Goal: Navigation & Orientation: Understand site structure

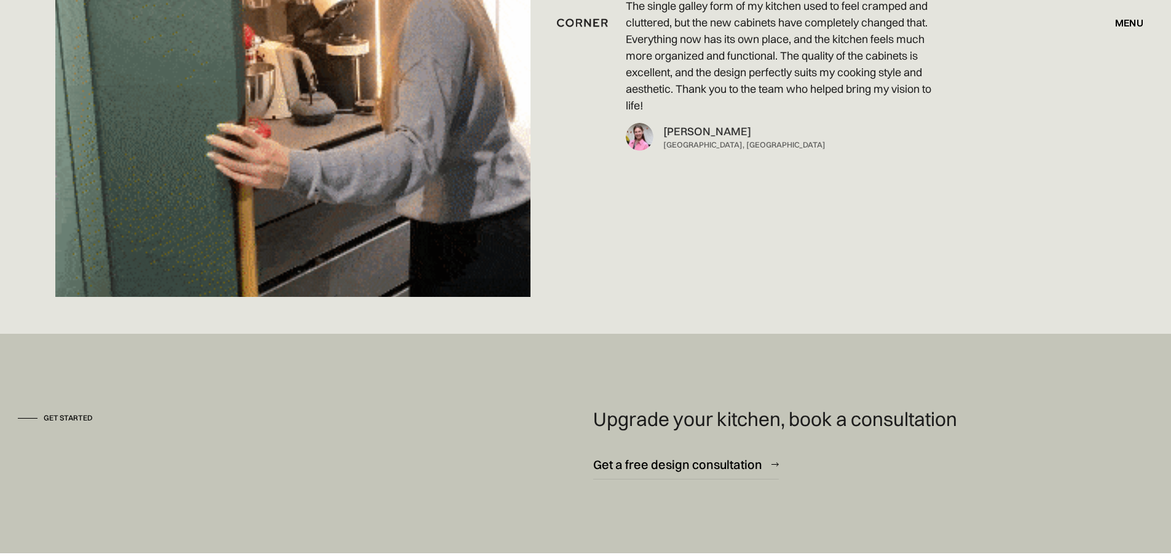
scroll to position [9154, 0]
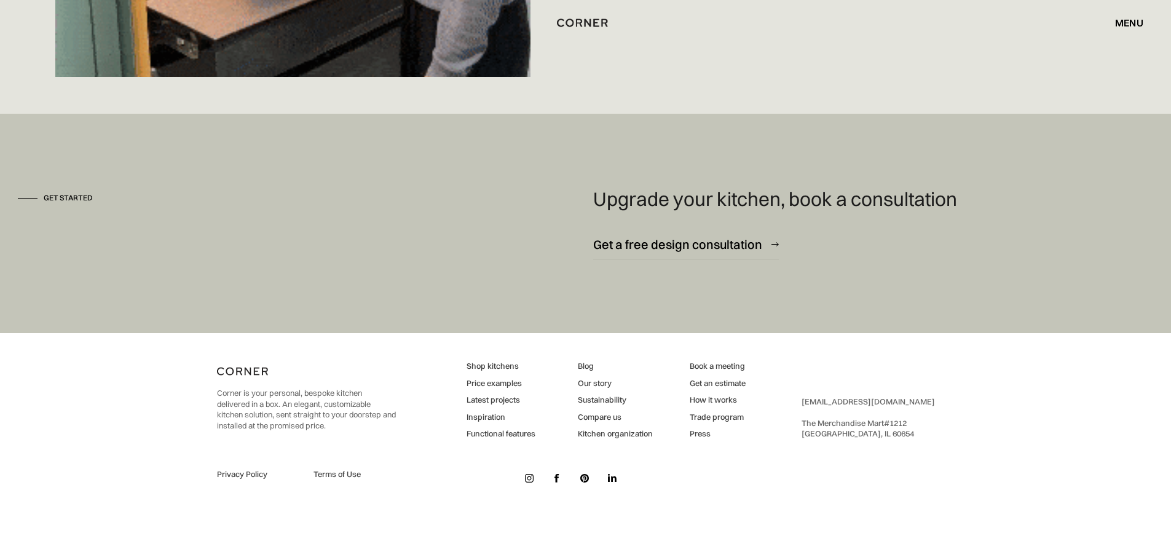
click at [500, 403] on link "Latest projects" at bounding box center [500, 399] width 69 height 11
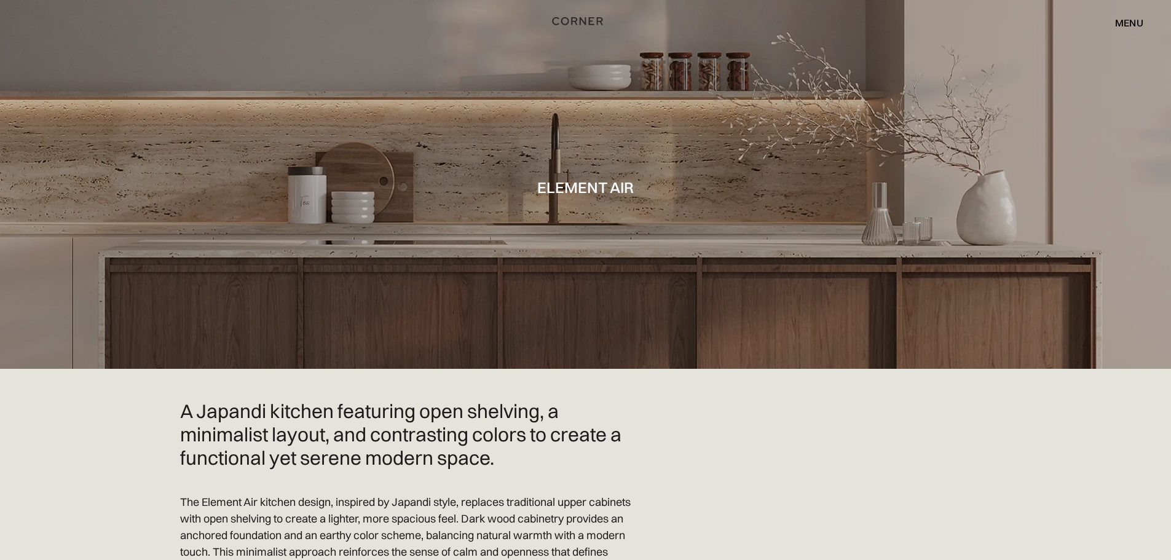
click at [566, 18] on img "home" at bounding box center [577, 21] width 50 height 16
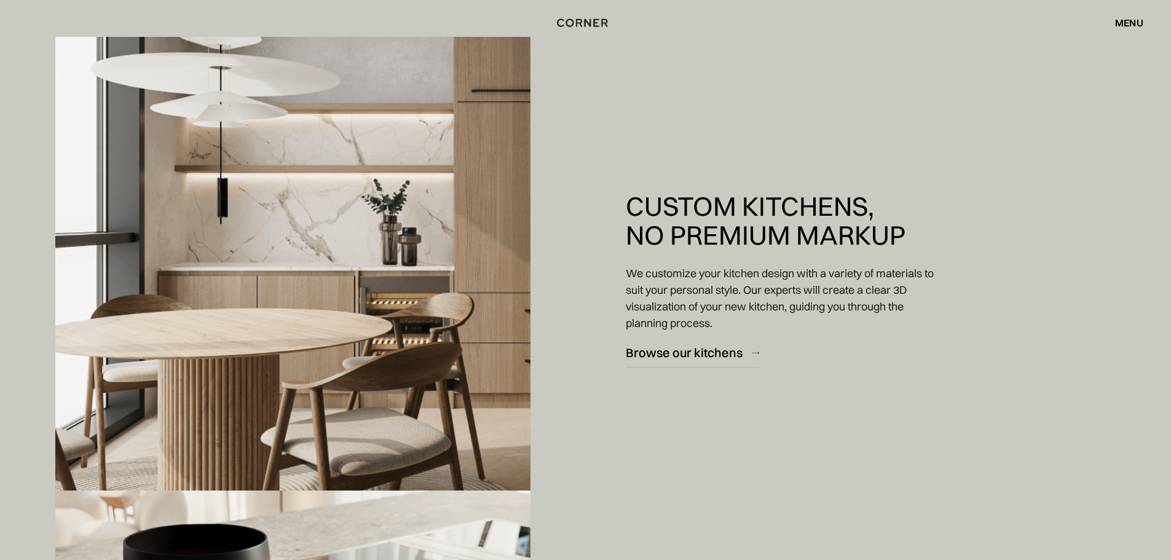
scroll to position [1106, 0]
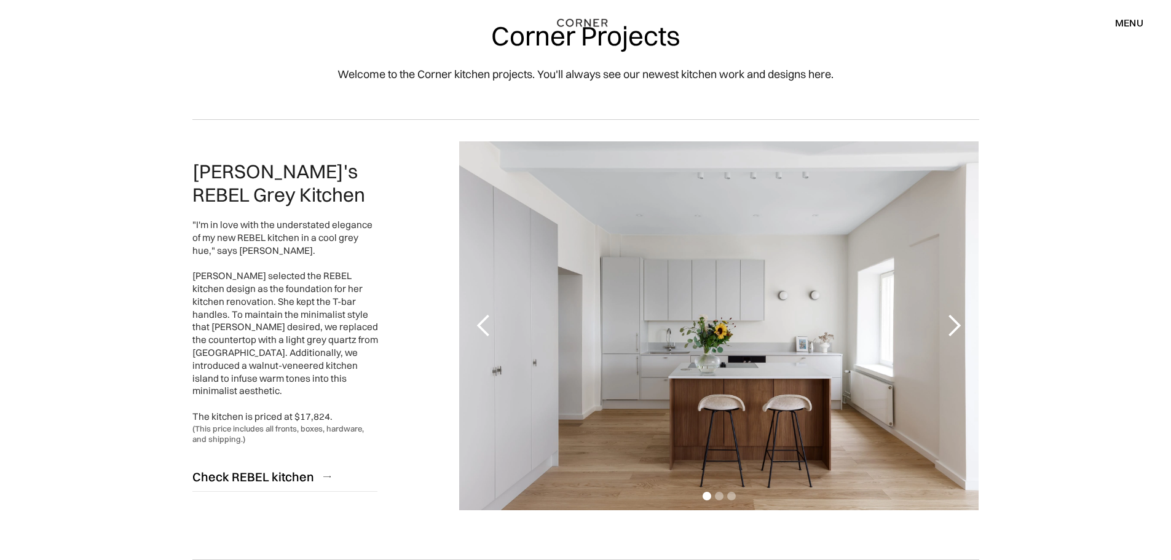
scroll to position [61, 0]
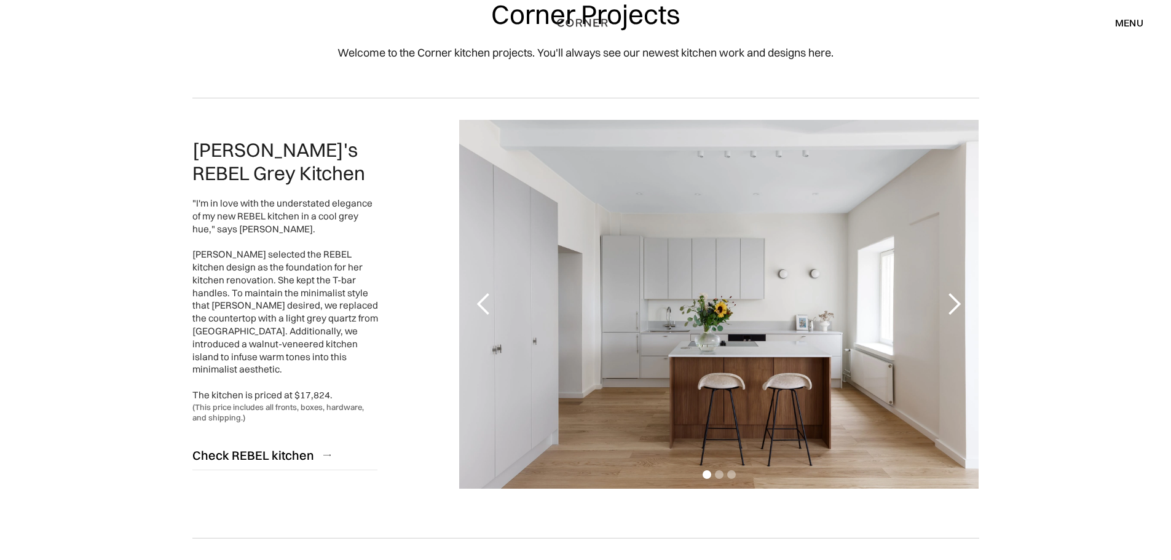
click at [952, 302] on div "next slide" at bounding box center [953, 304] width 25 height 25
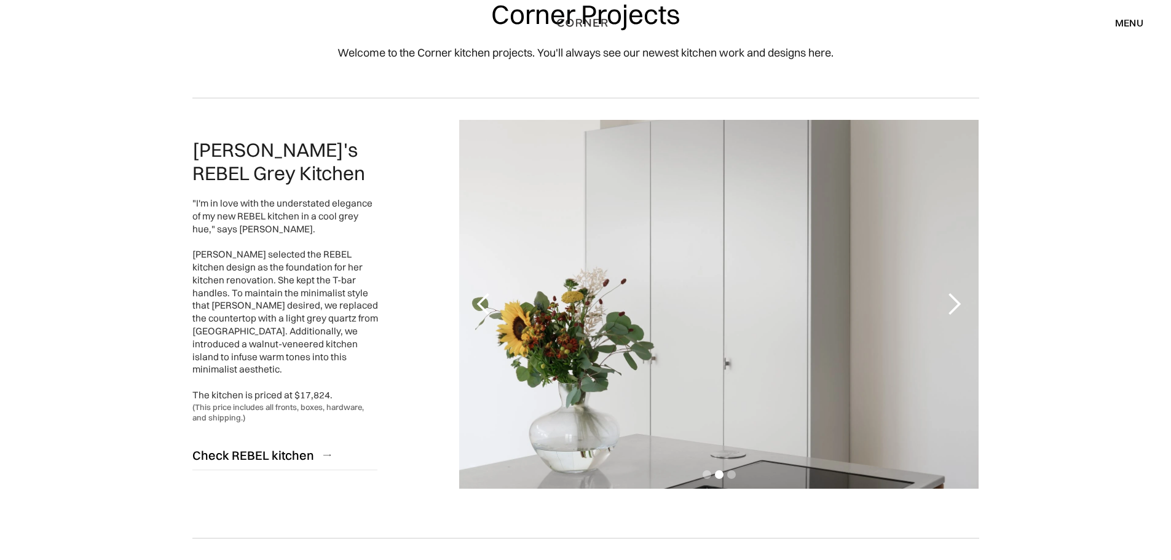
click at [952, 302] on div "next slide" at bounding box center [953, 304] width 25 height 25
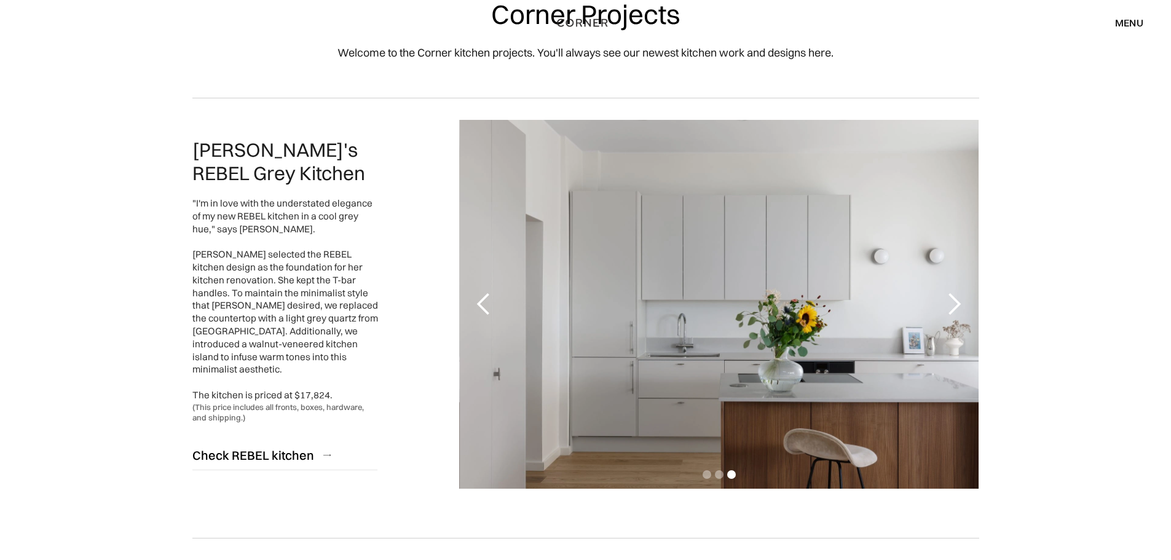
click at [959, 307] on div "next slide" at bounding box center [953, 304] width 25 height 25
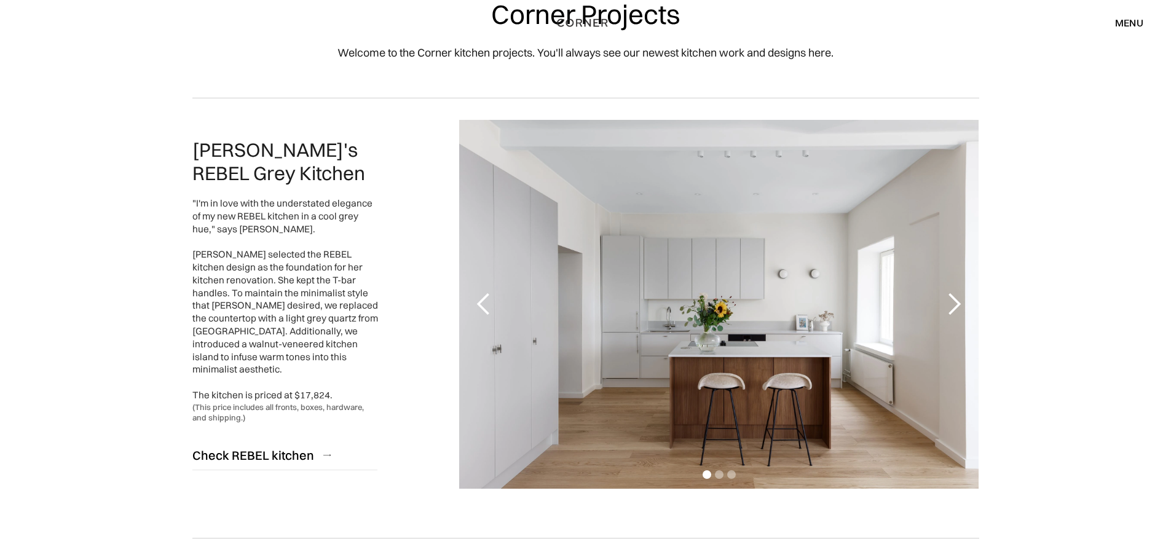
click at [959, 307] on div "next slide" at bounding box center [953, 304] width 25 height 25
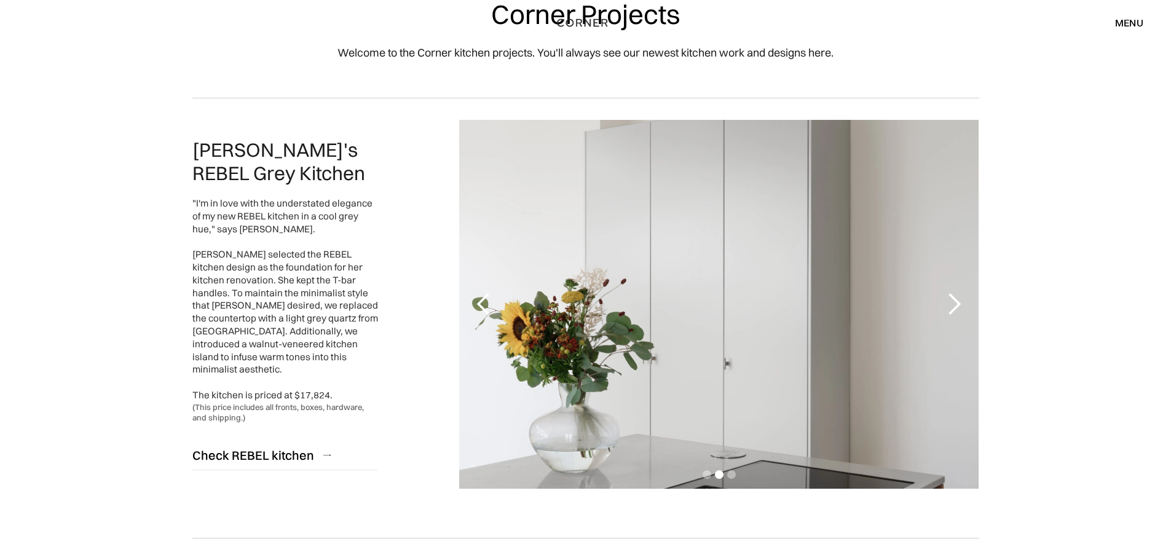
click at [959, 307] on div "next slide" at bounding box center [953, 304] width 25 height 25
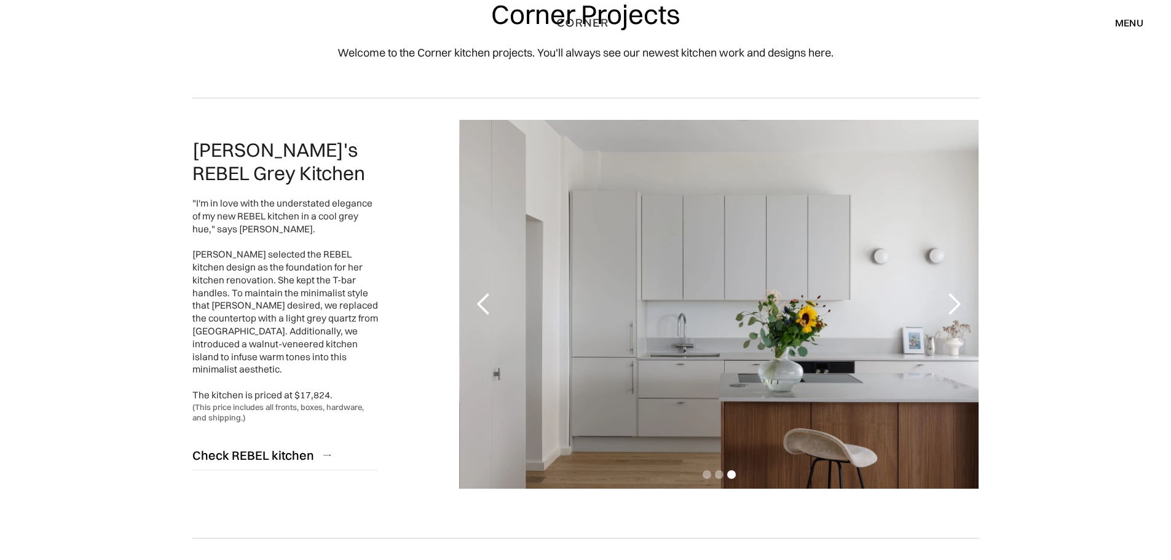
click at [959, 307] on div "next slide" at bounding box center [953, 304] width 25 height 25
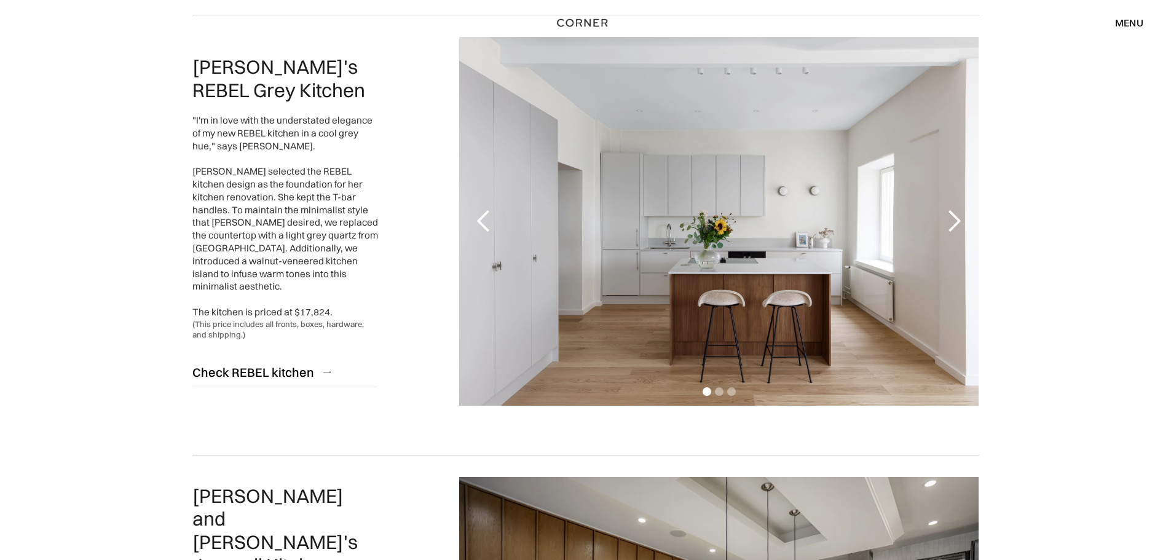
scroll to position [123, 0]
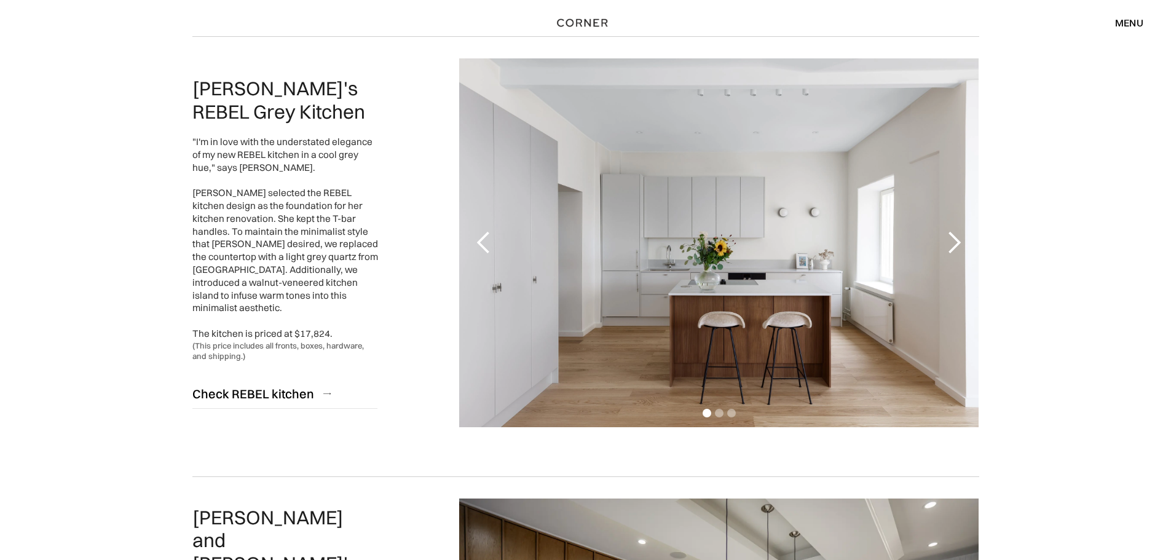
click at [476, 249] on div "previous slide" at bounding box center [483, 242] width 25 height 25
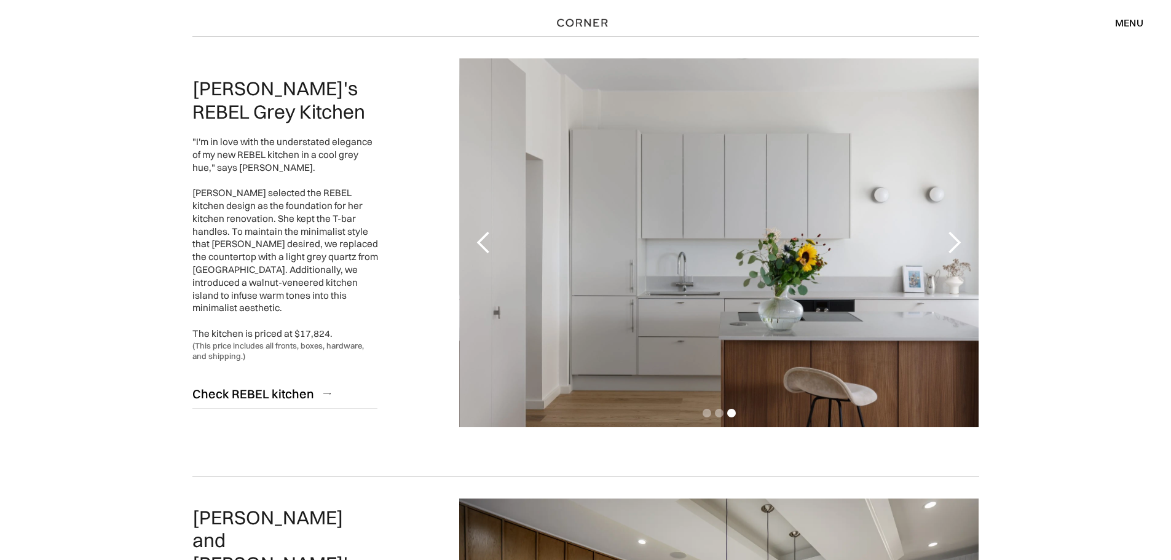
click at [477, 247] on div "previous slide" at bounding box center [483, 242] width 25 height 25
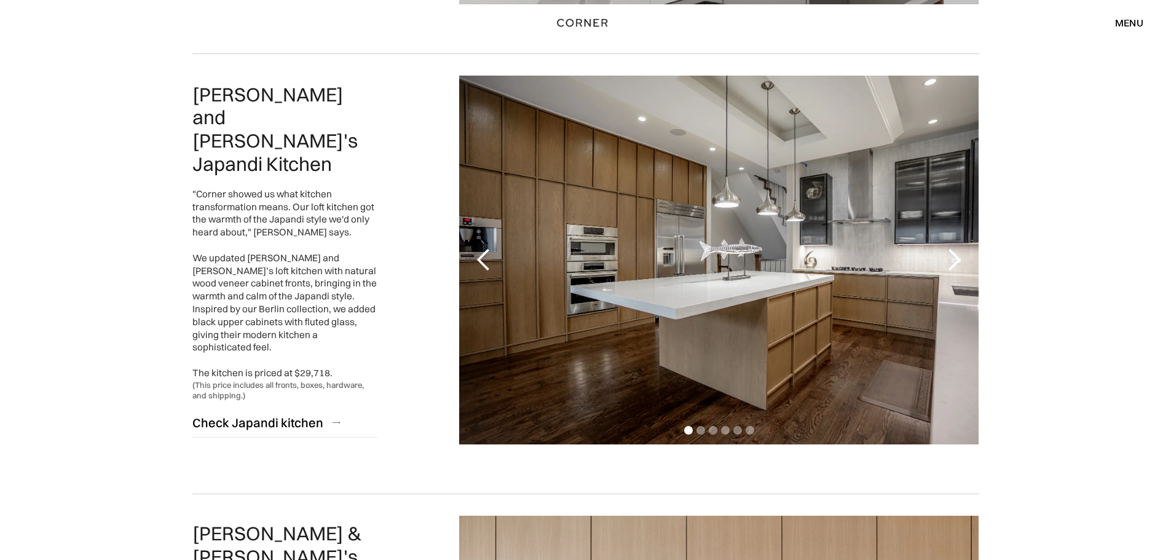
scroll to position [553, 0]
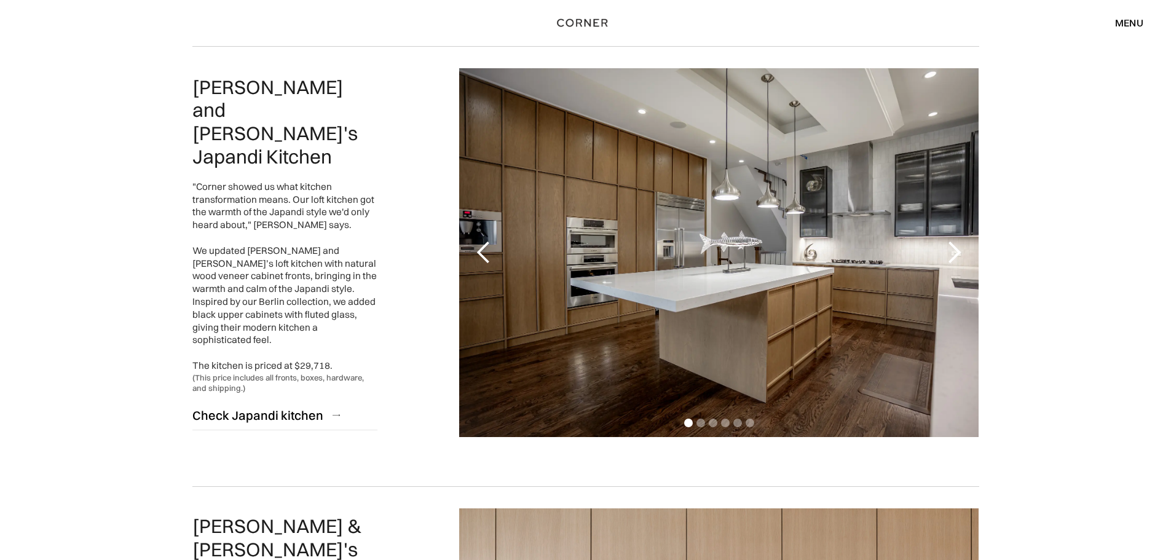
click at [942, 246] on div "next slide" at bounding box center [953, 252] width 25 height 25
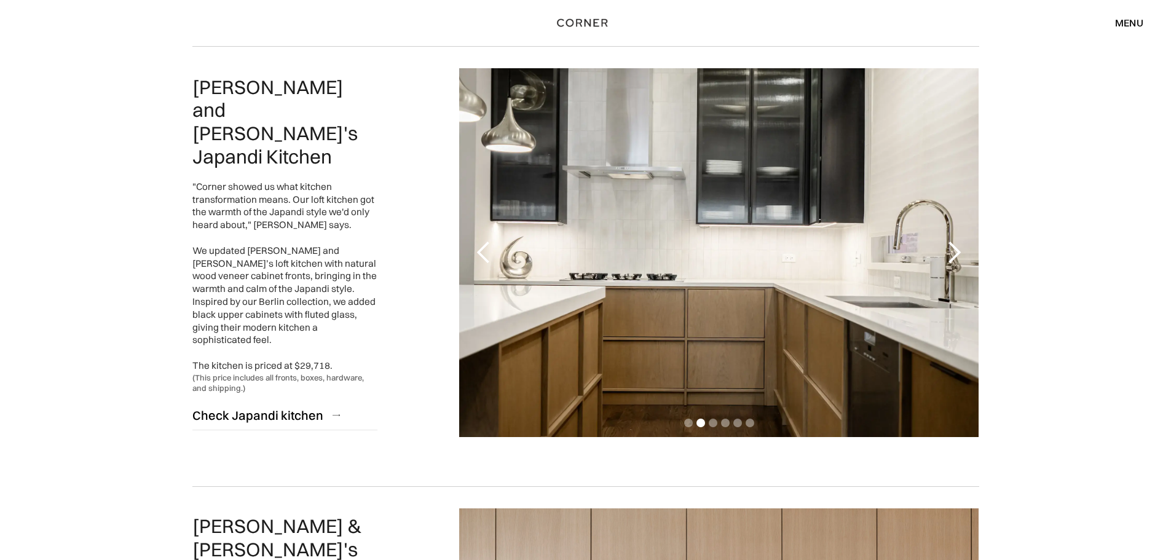
click at [942, 246] on div "next slide" at bounding box center [953, 252] width 25 height 25
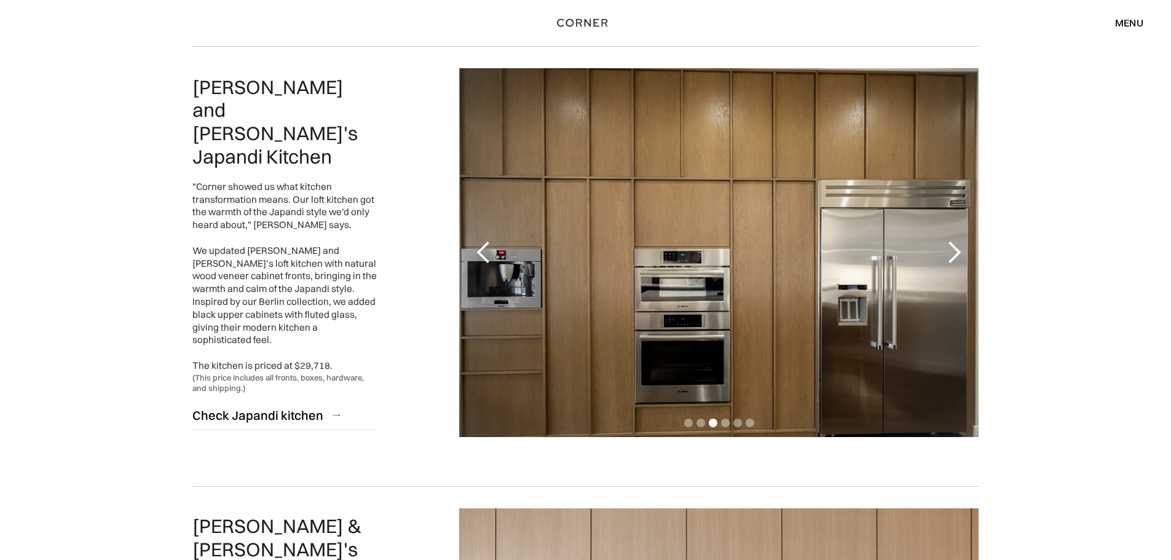
click at [468, 237] on div "previous slide" at bounding box center [483, 252] width 49 height 369
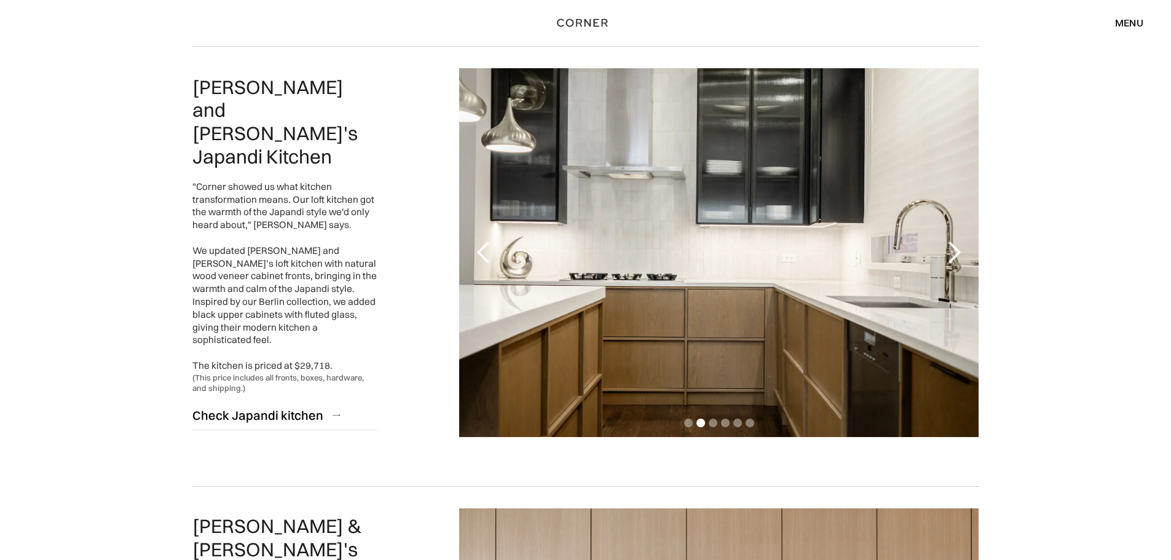
click at [955, 254] on div "next slide" at bounding box center [953, 252] width 25 height 25
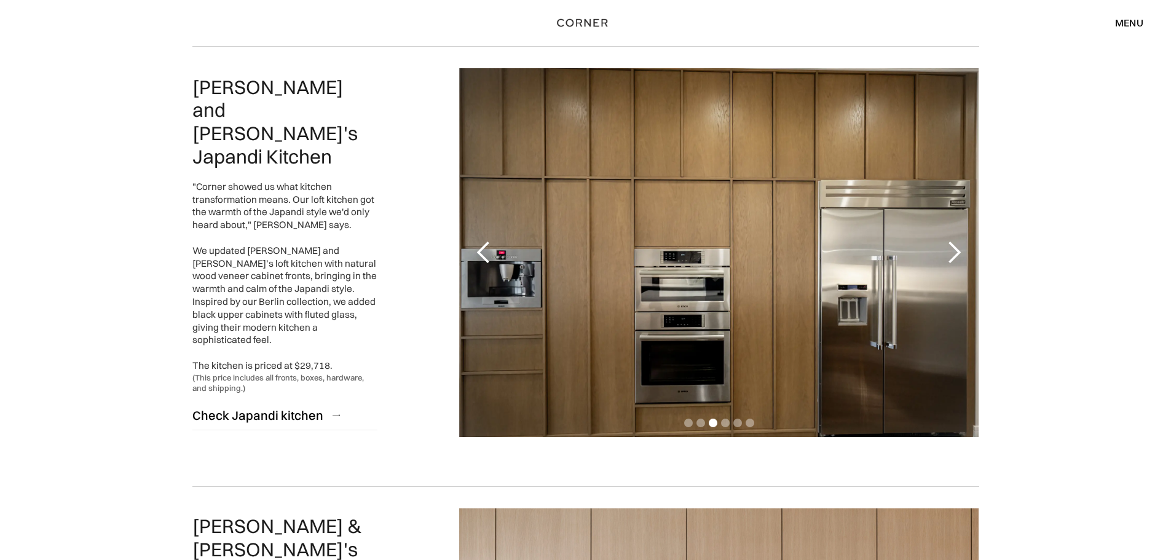
click at [955, 254] on div "next slide" at bounding box center [953, 252] width 25 height 25
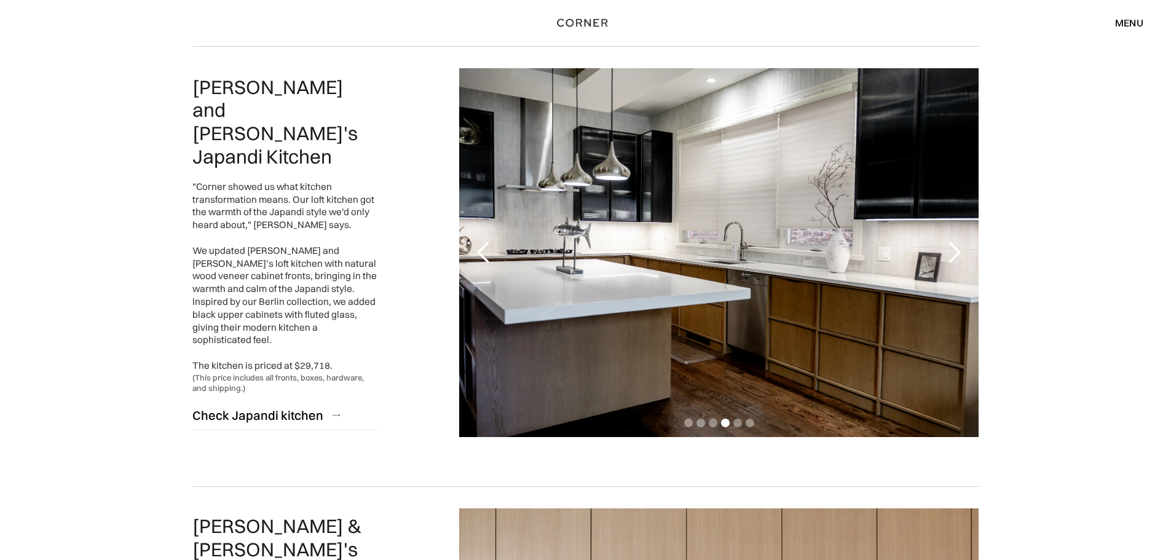
click at [495, 252] on div "previous slide" at bounding box center [483, 252] width 25 height 25
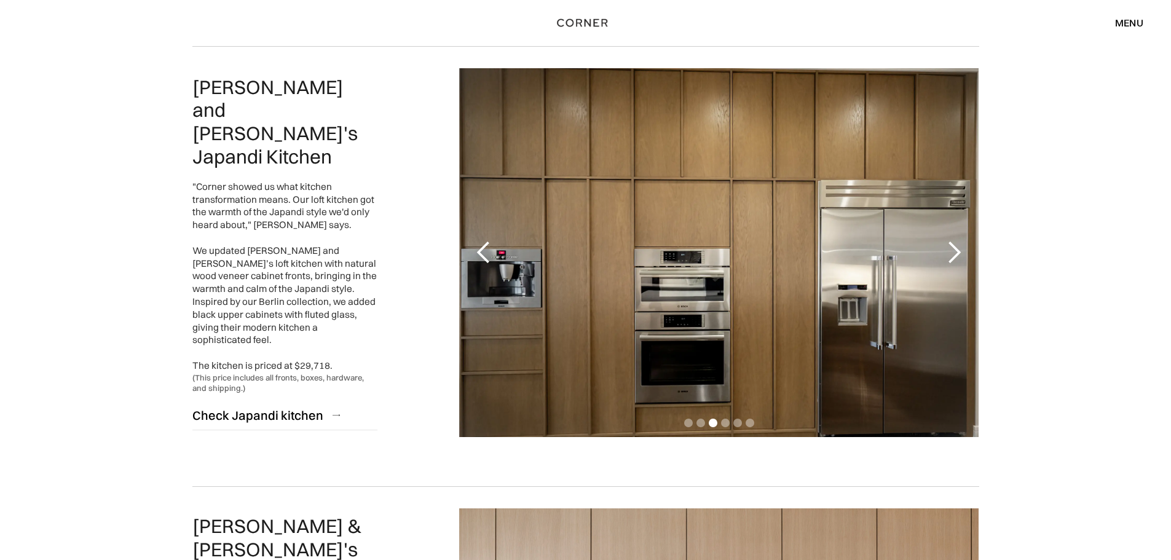
click at [956, 256] on div "next slide" at bounding box center [953, 252] width 25 height 25
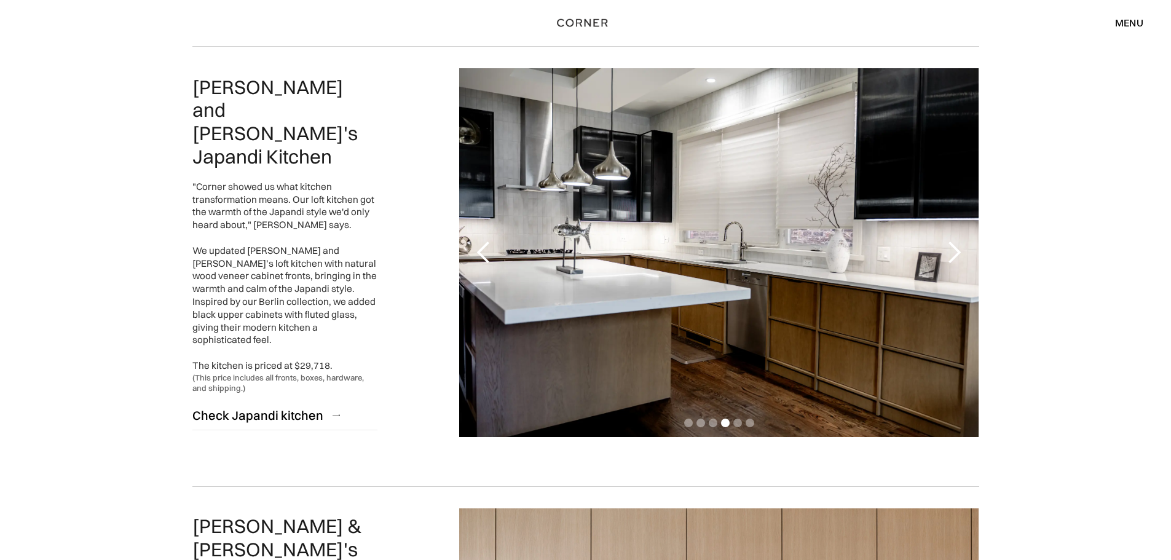
click at [956, 256] on div "next slide" at bounding box center [953, 252] width 25 height 25
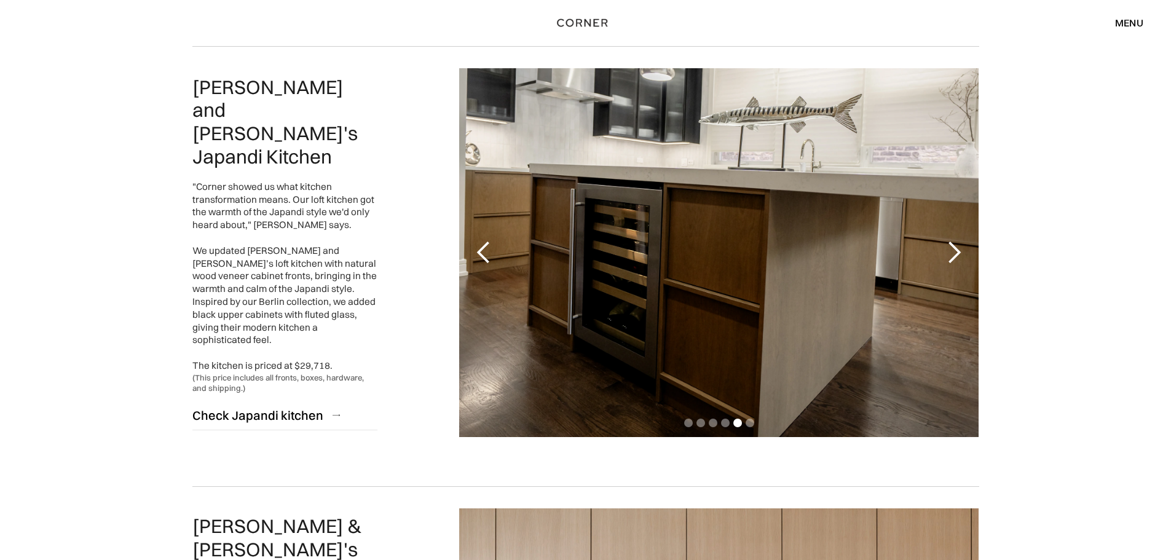
click at [956, 256] on div "next slide" at bounding box center [953, 252] width 25 height 25
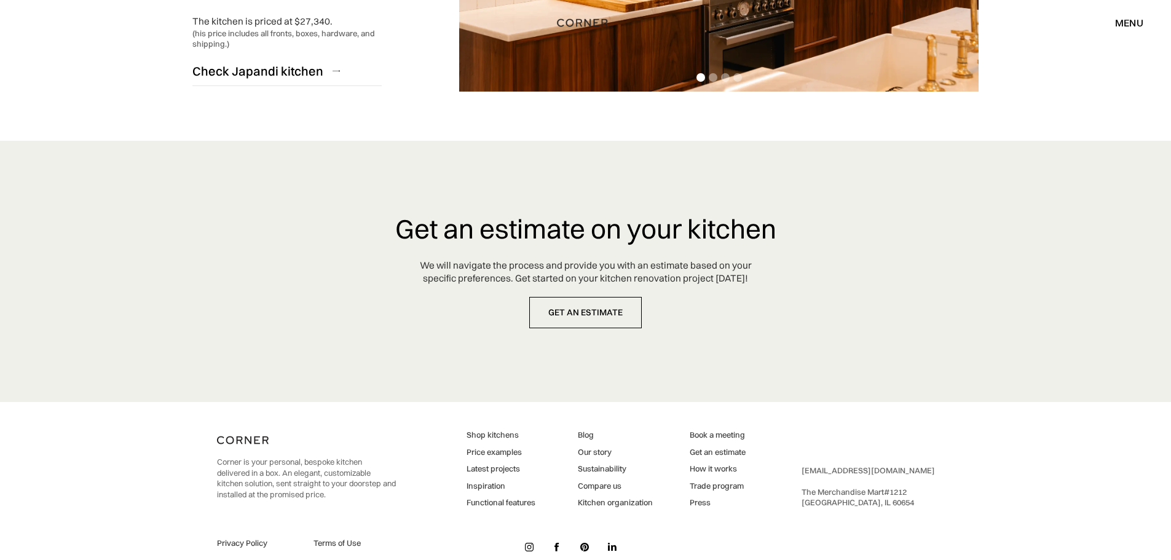
scroll to position [3138, 0]
click at [598, 446] on link "Our story" at bounding box center [615, 451] width 75 height 11
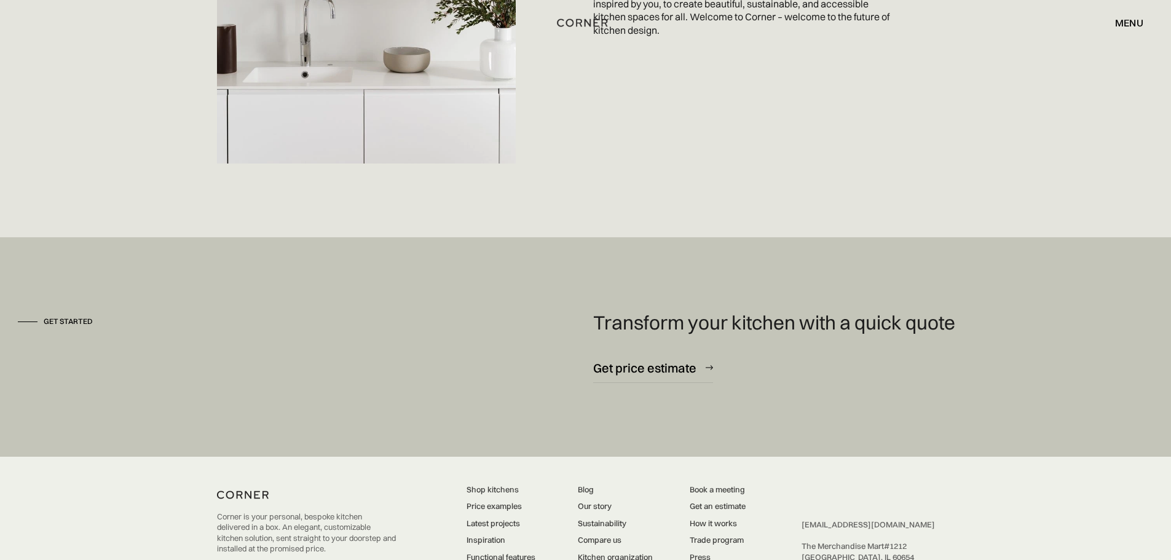
scroll to position [3321, 0]
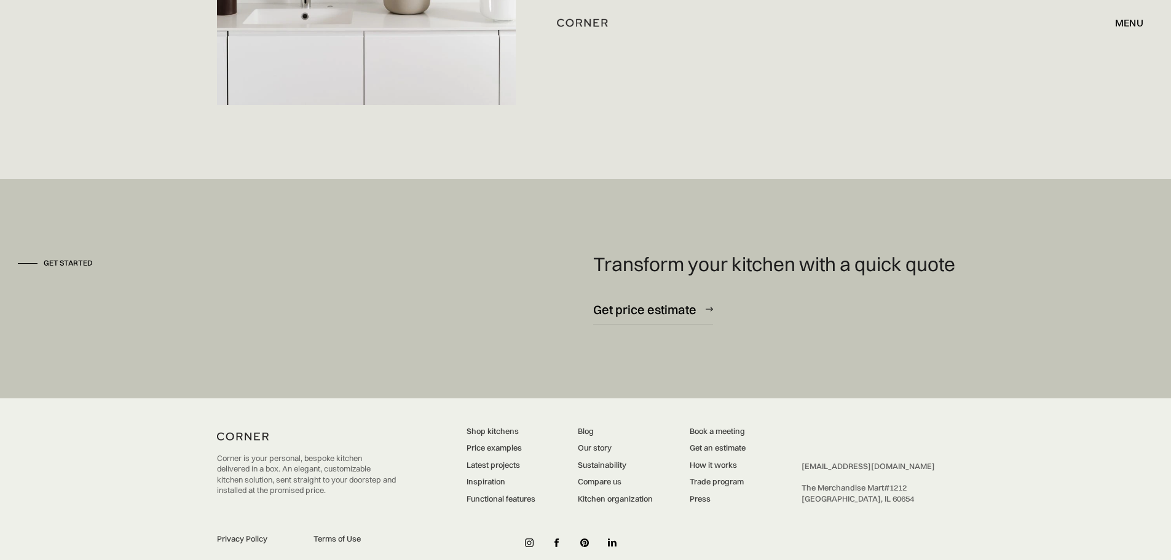
click at [715, 460] on link "How it works" at bounding box center [717, 465] width 56 height 11
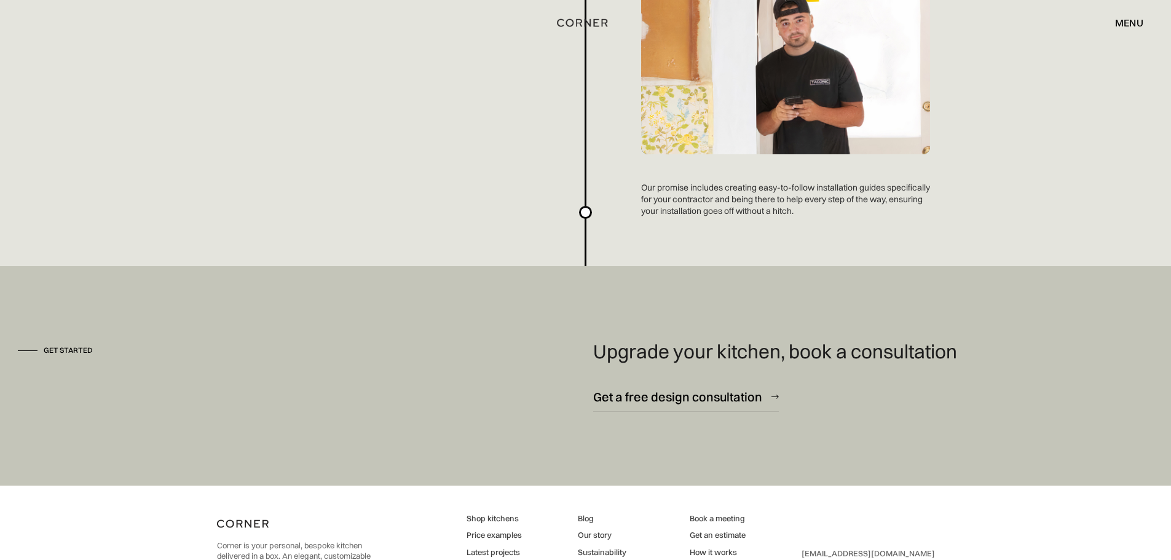
scroll to position [3303, 0]
